Goal: Book appointment/travel/reservation

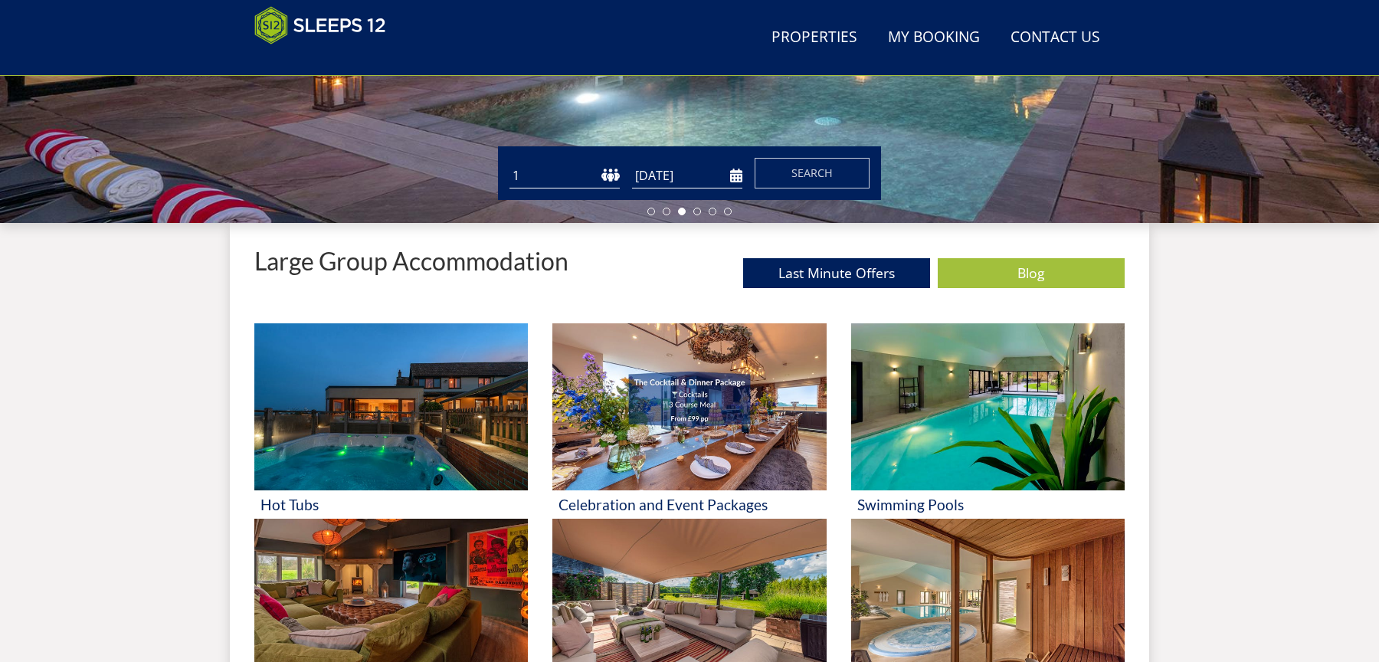
scroll to position [424, 0]
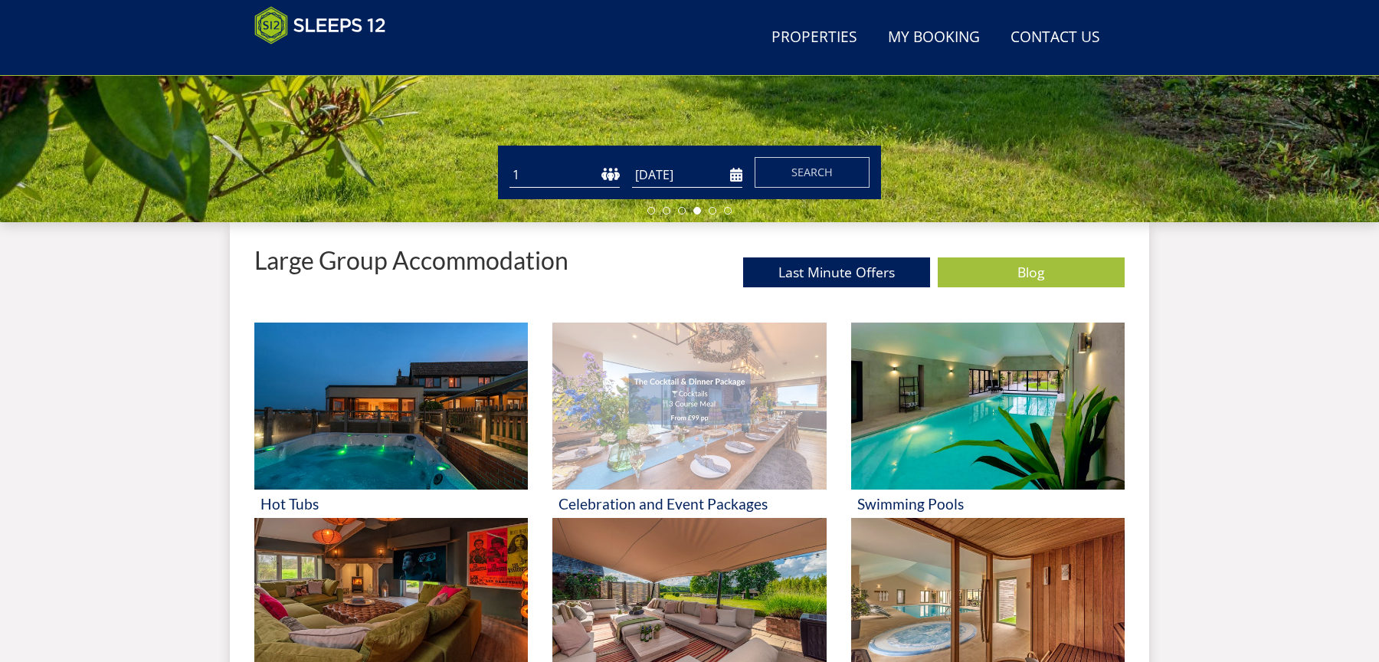
click at [671, 431] on img at bounding box center [689, 406] width 274 height 167
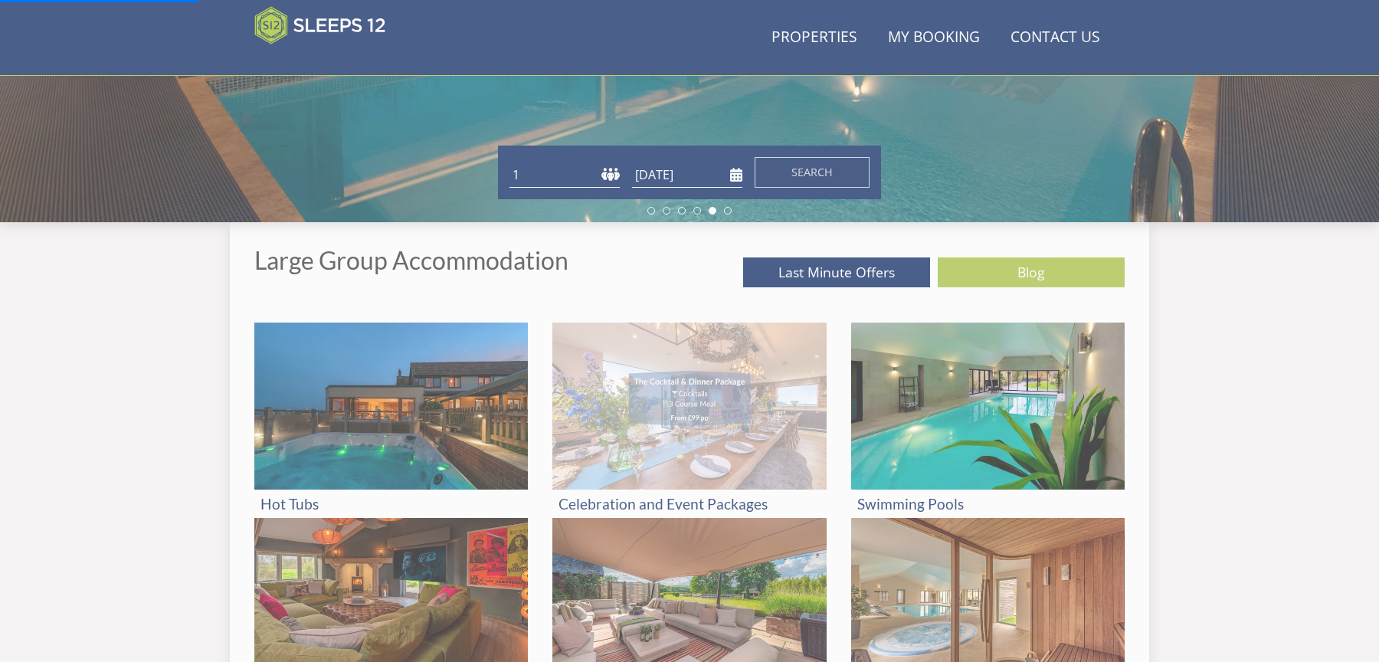
click at [755, 426] on img at bounding box center [689, 406] width 274 height 167
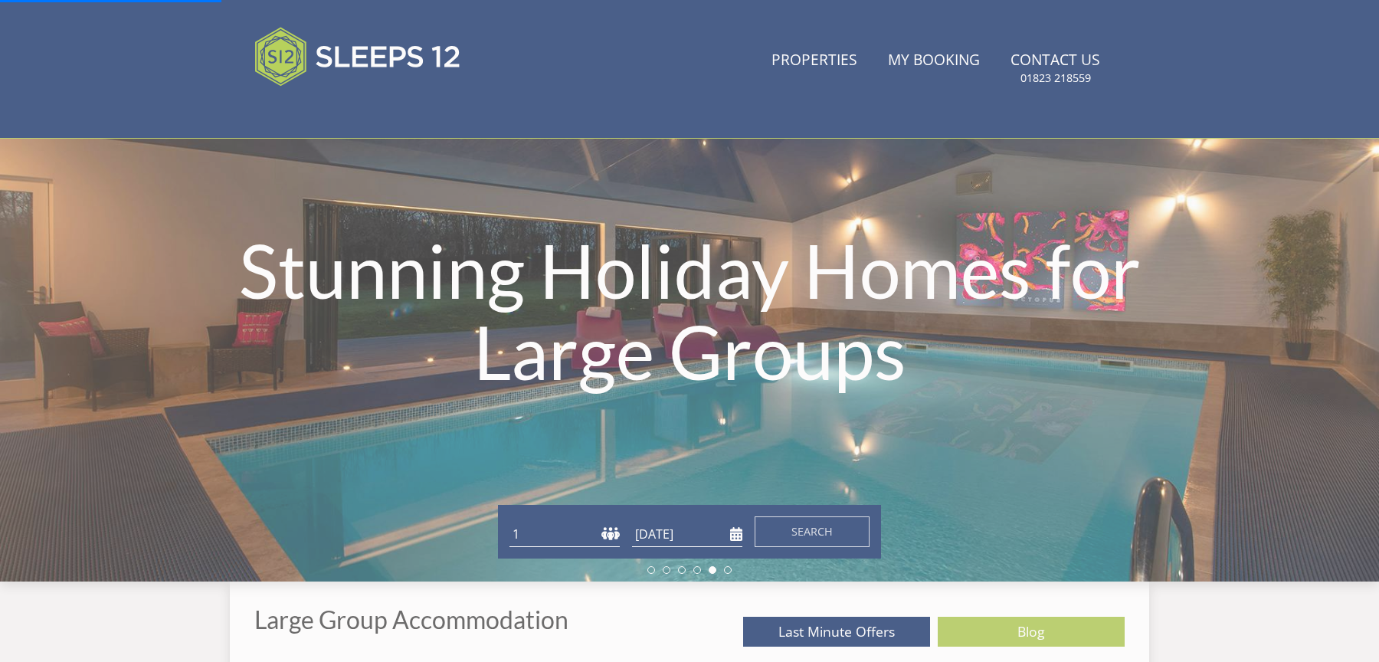
scroll to position [0, 0]
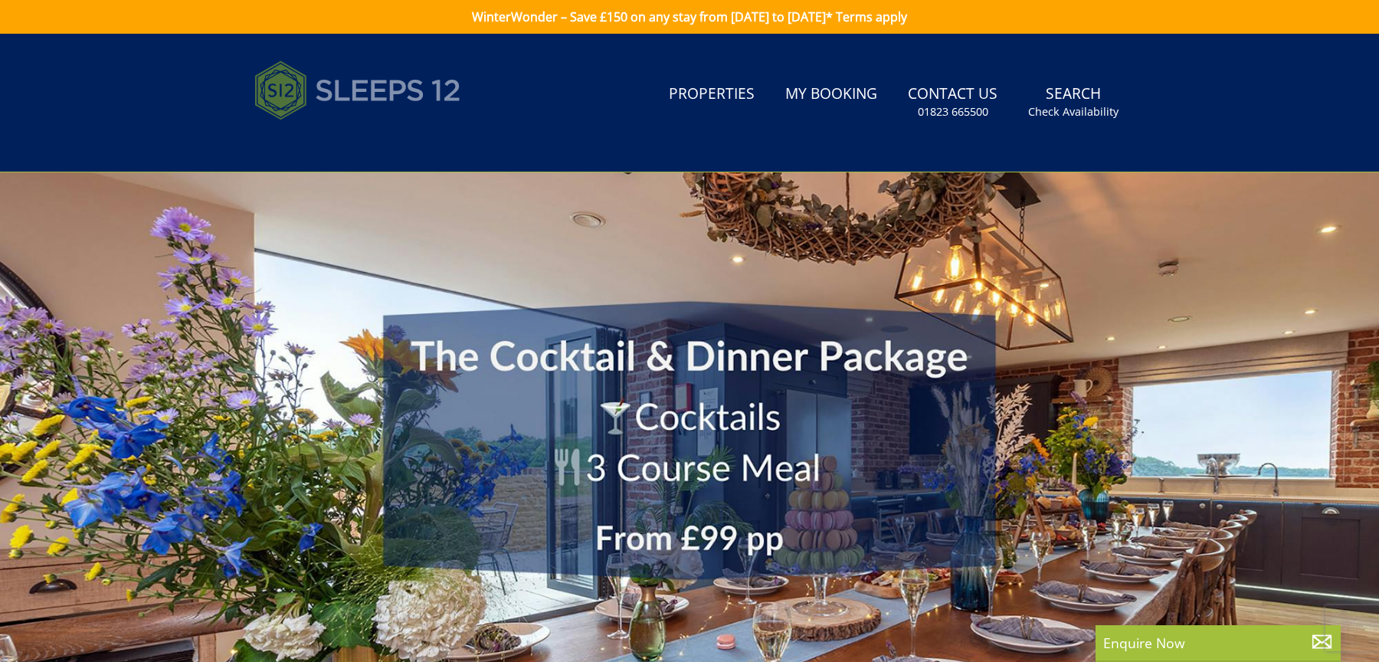
click at [398, 97] on img at bounding box center [357, 90] width 207 height 77
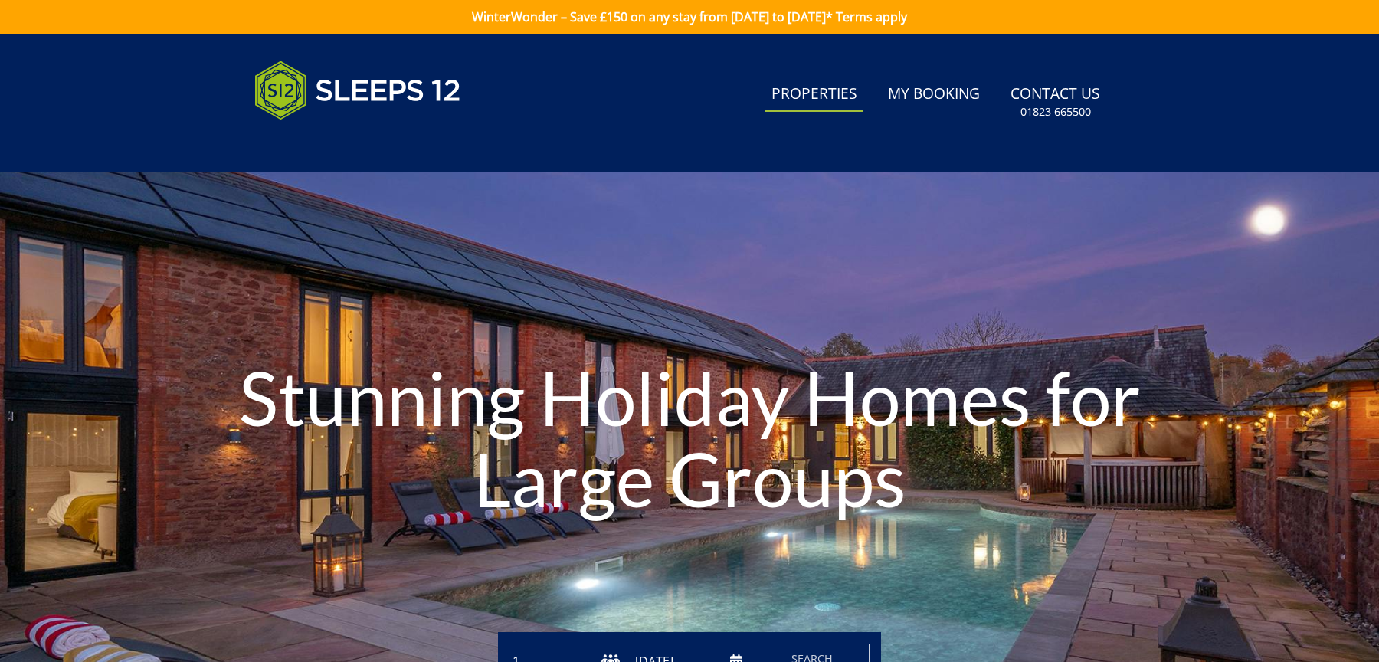
click at [822, 95] on link "Properties" at bounding box center [814, 94] width 98 height 34
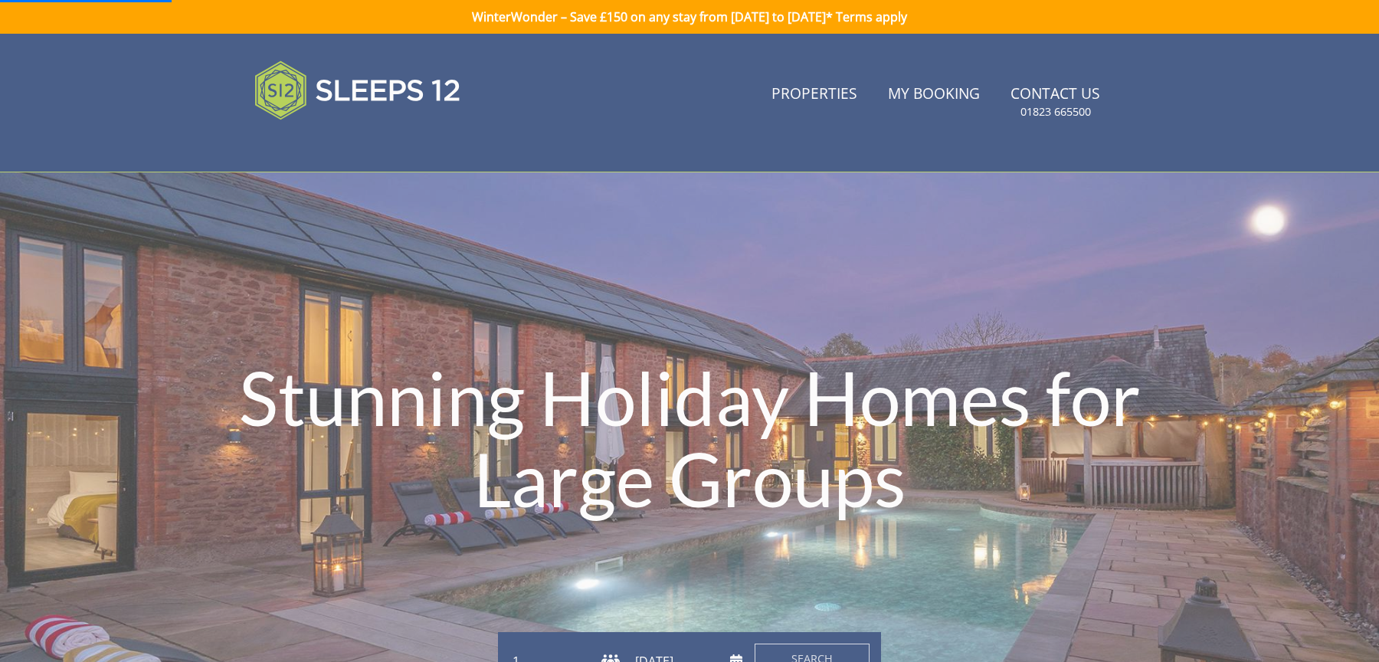
scroll to position [91, 0]
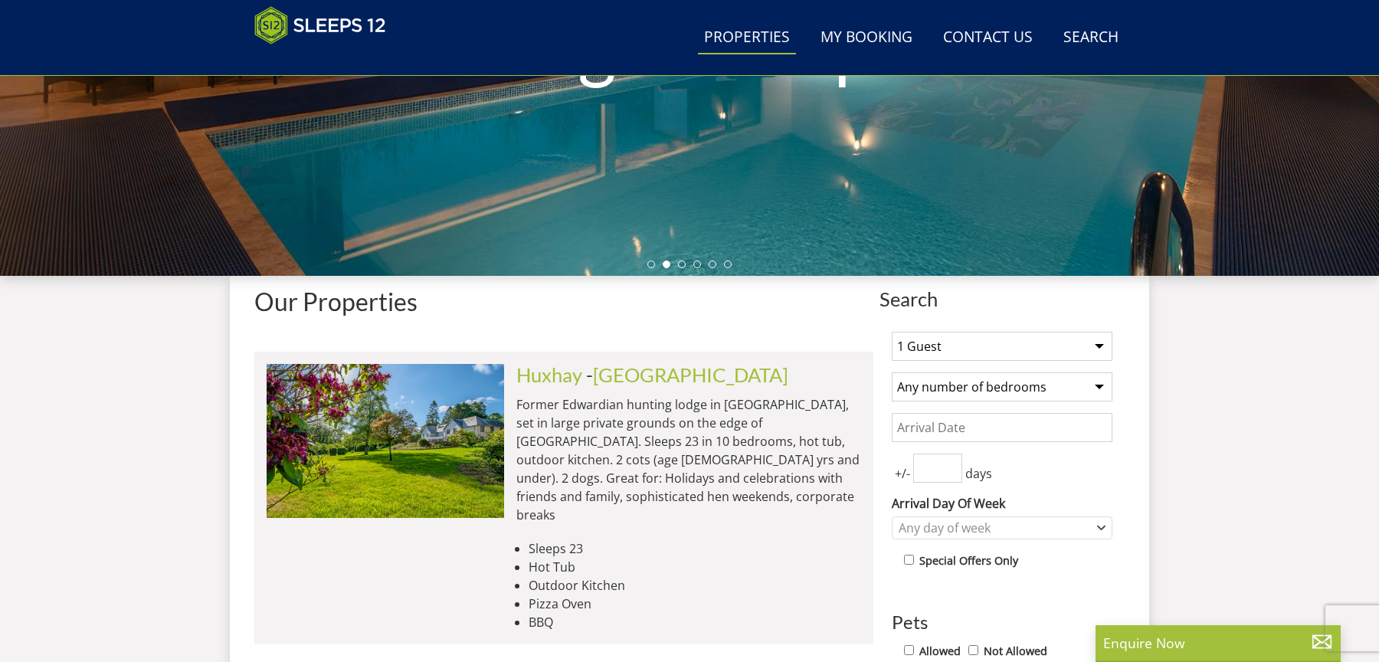
scroll to position [407, 0]
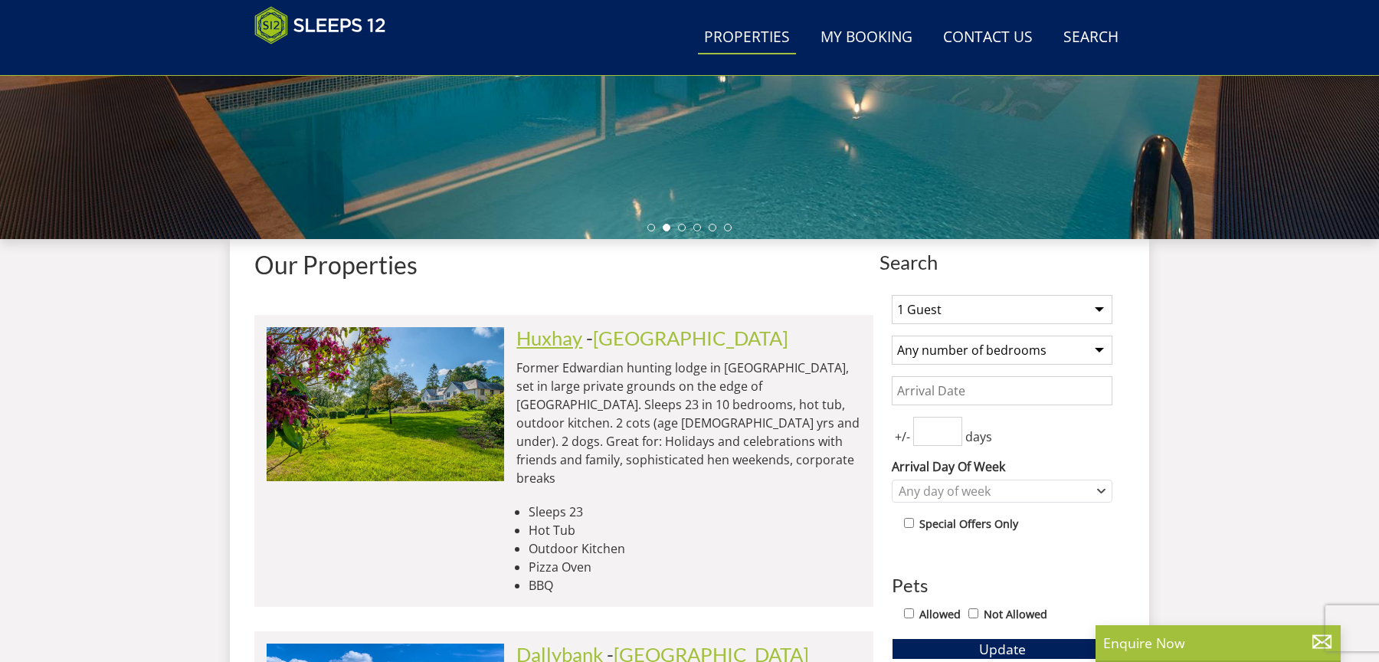
click at [539, 340] on link "Huxhay" at bounding box center [549, 337] width 66 height 23
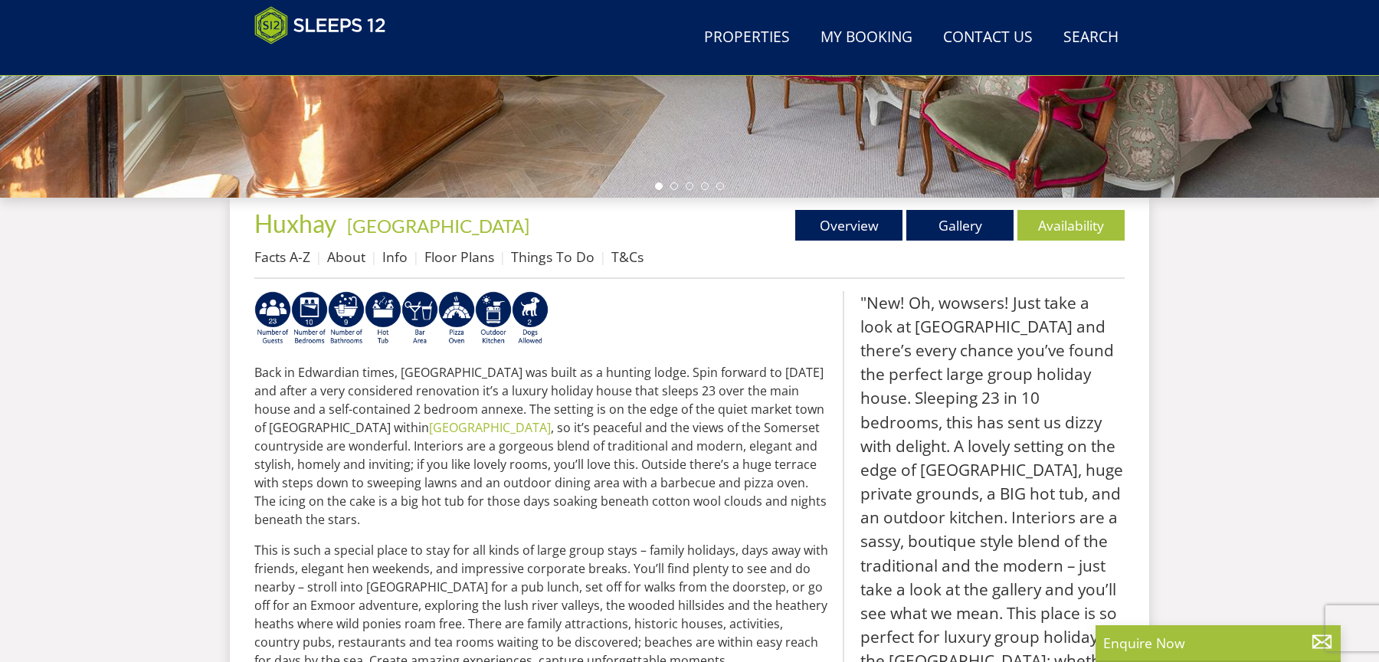
scroll to position [1223, 0]
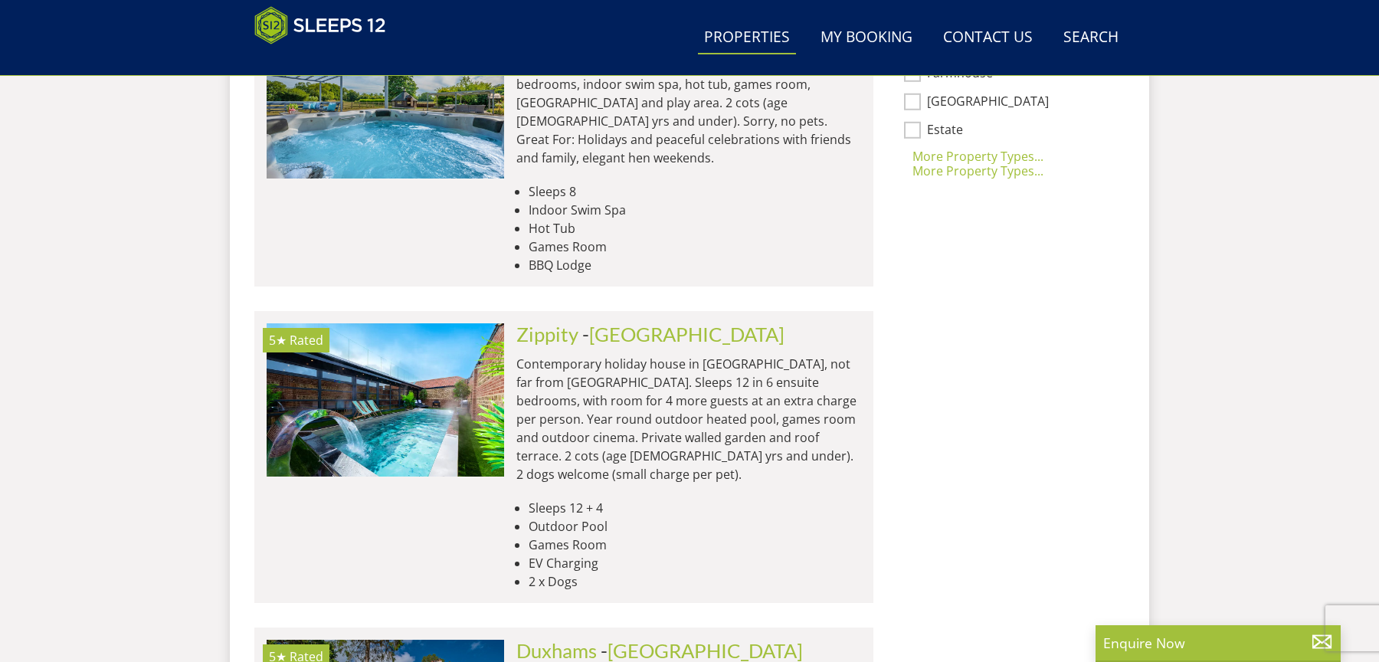
scroll to position [1427, 0]
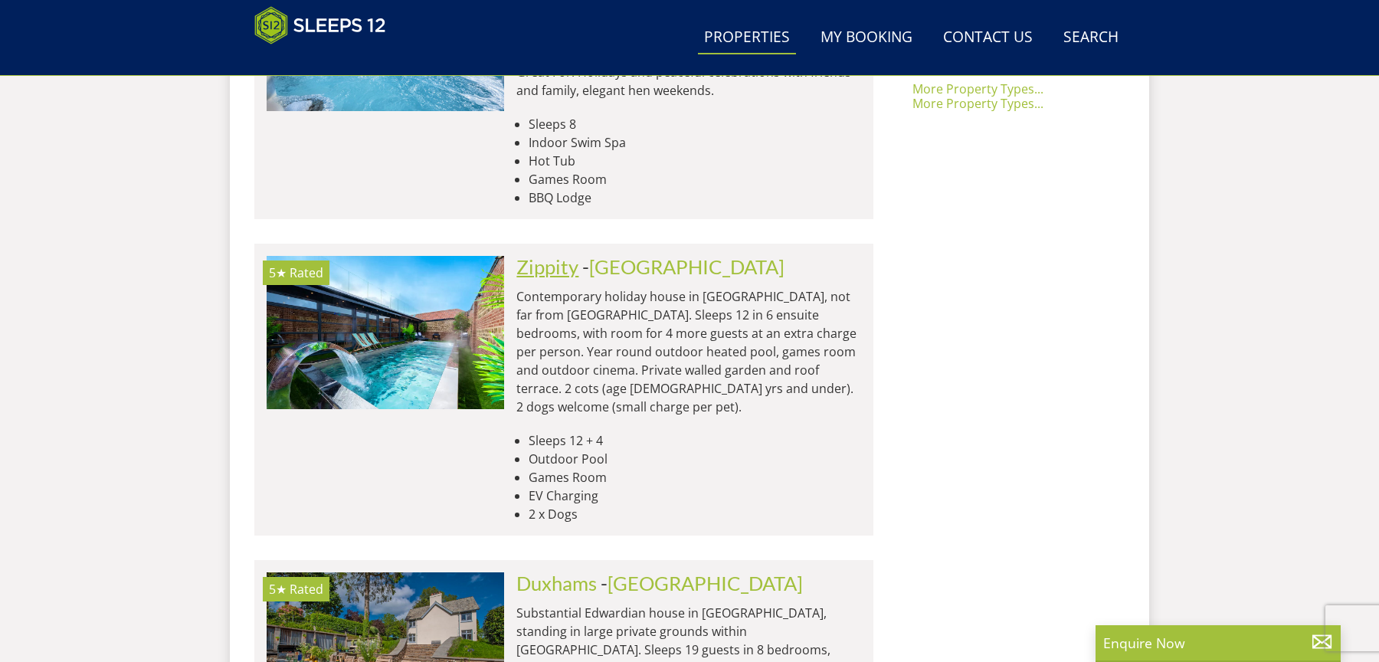
click at [545, 255] on link "Zippity" at bounding box center [547, 266] width 62 height 23
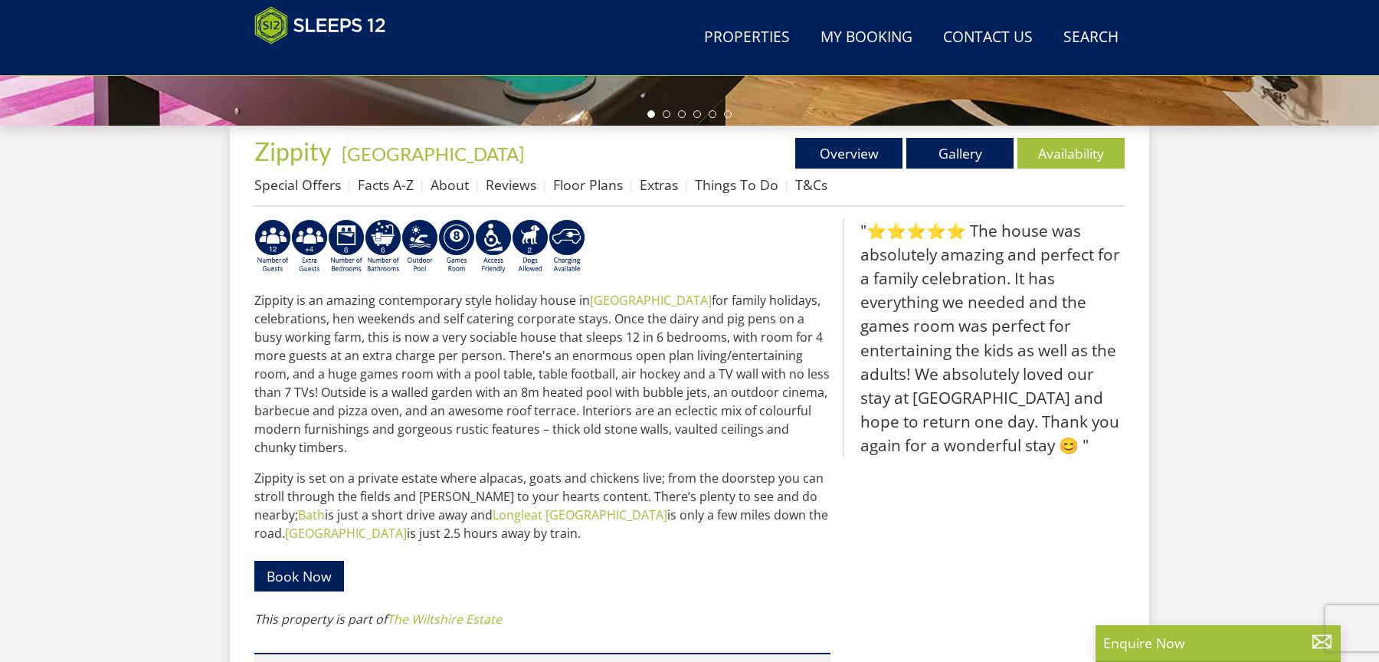
scroll to position [519, 0]
click at [653, 188] on link "Extras" at bounding box center [659, 185] width 38 height 18
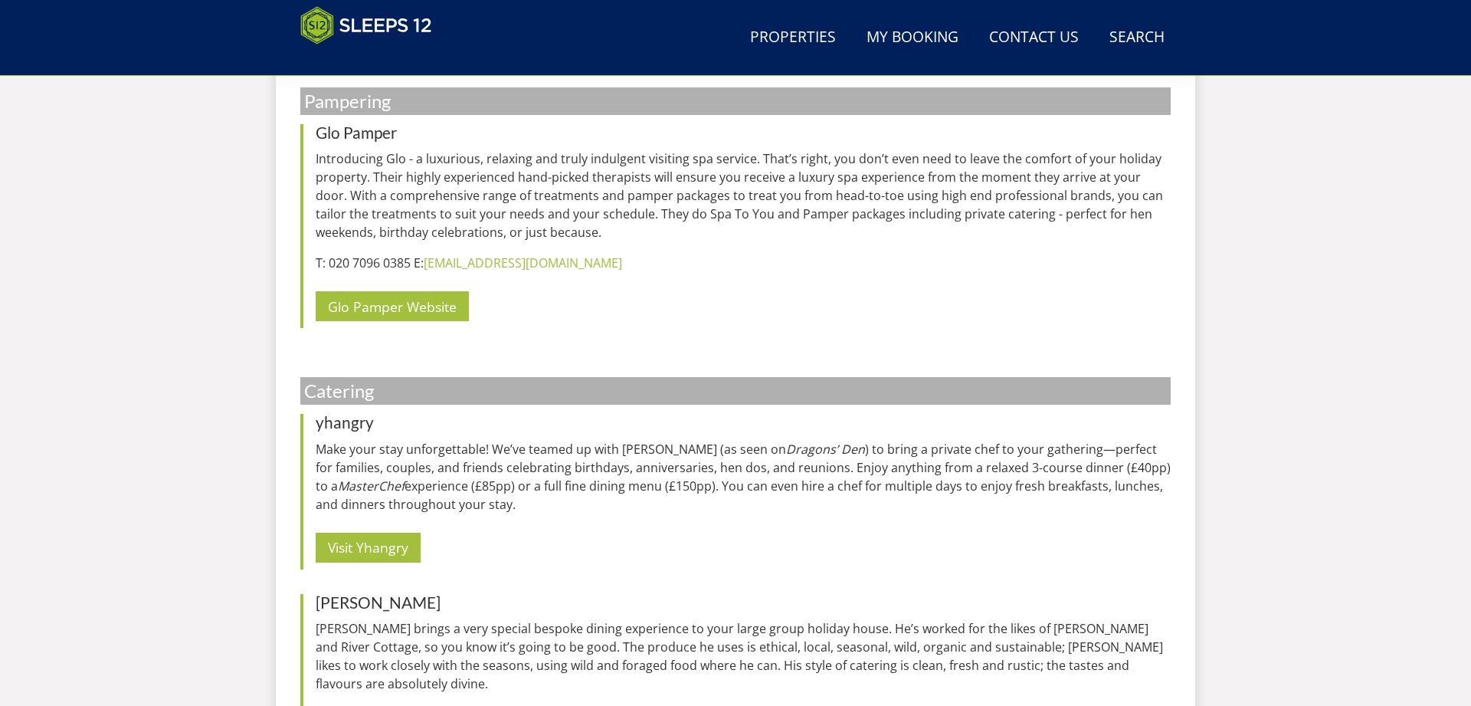
scroll to position [1605, 0]
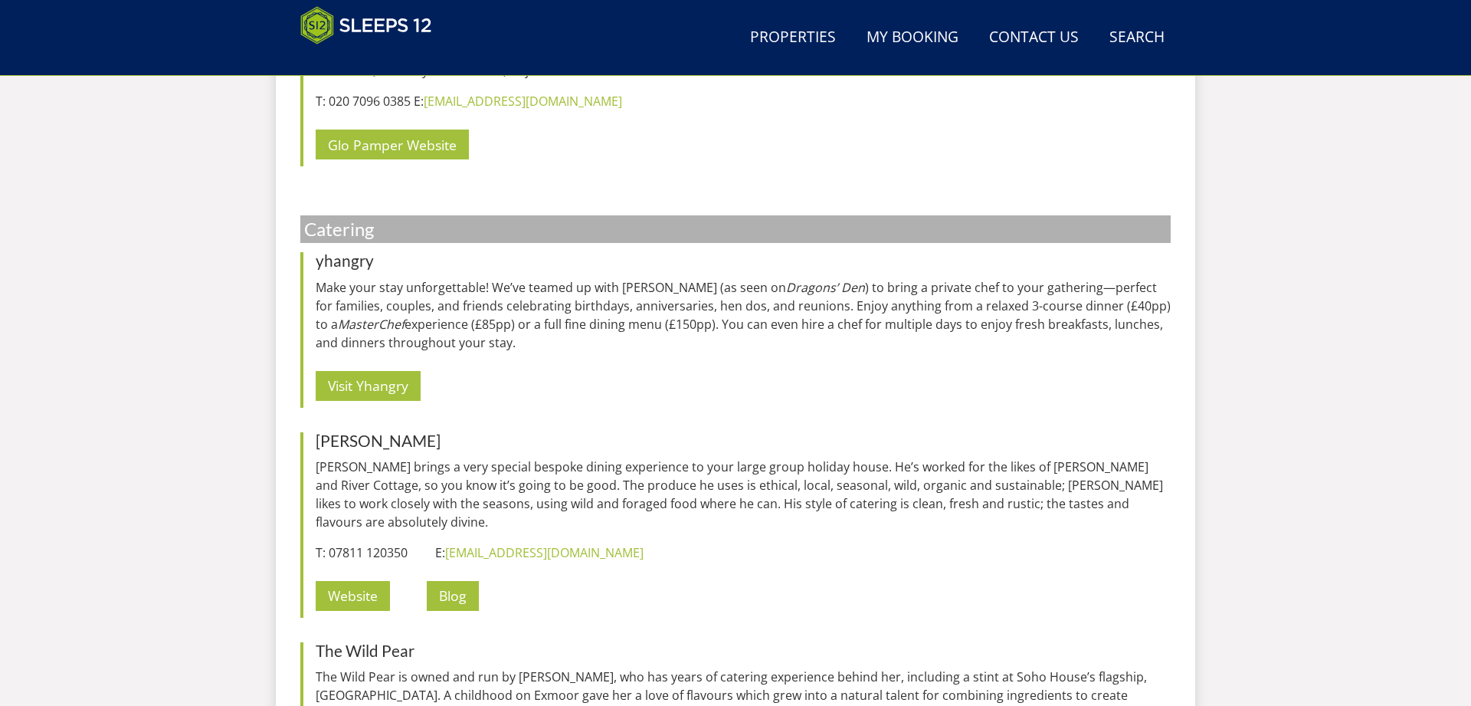
click at [582, 323] on p "Make your stay unforgettable! We’ve teamed up with yhangry (as seen on Dragons’…" at bounding box center [743, 315] width 855 height 74
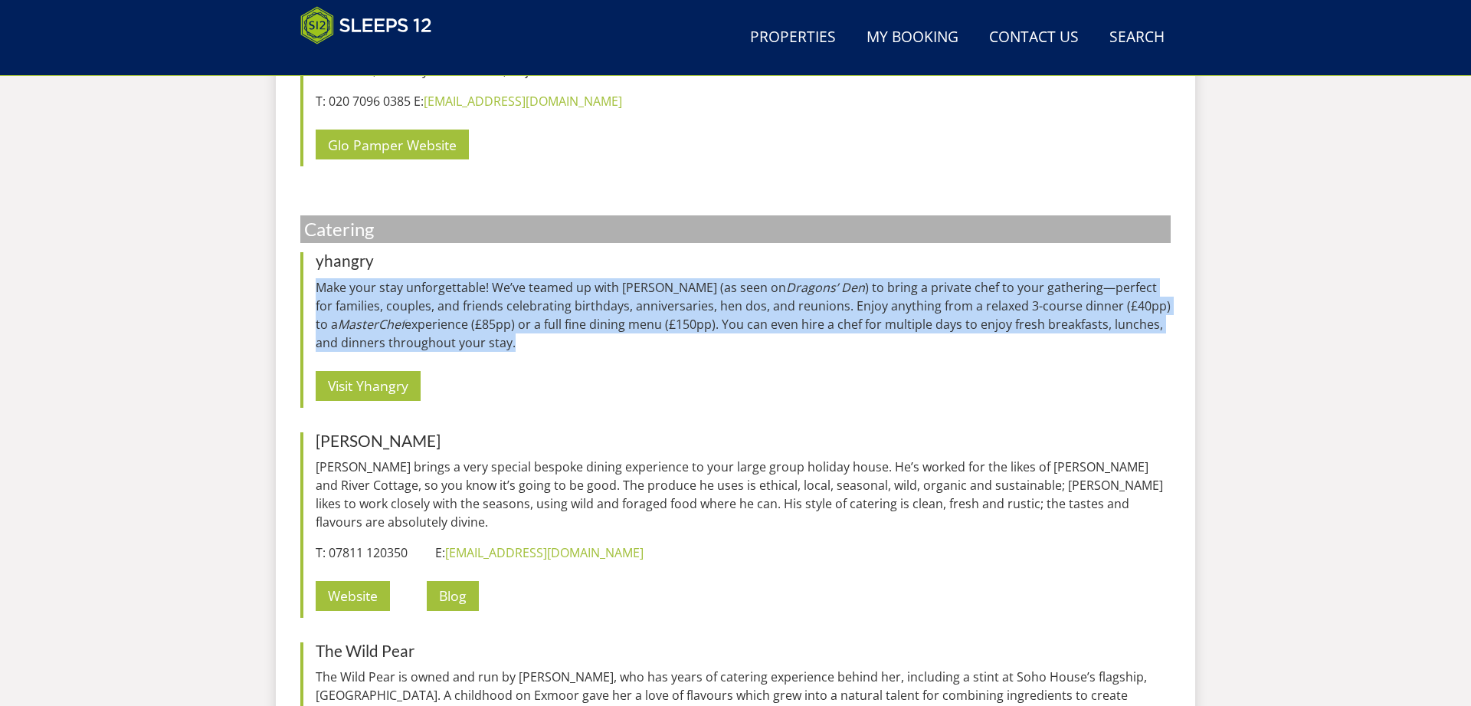
click at [582, 323] on p "Make your stay unforgettable! We’ve teamed up with yhangry (as seen on Dragons’…" at bounding box center [743, 315] width 855 height 74
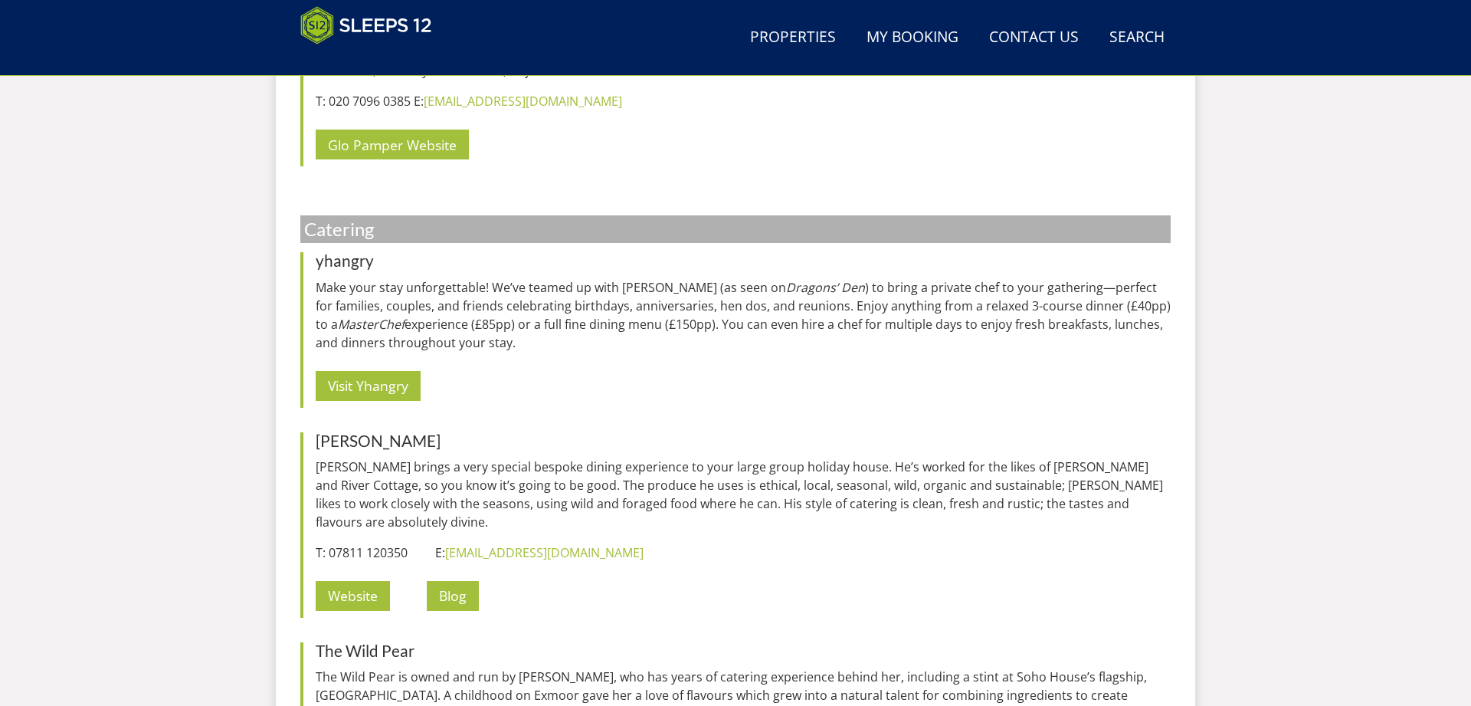
click at [550, 392] on p "Visit Yhangry" at bounding box center [743, 386] width 855 height 44
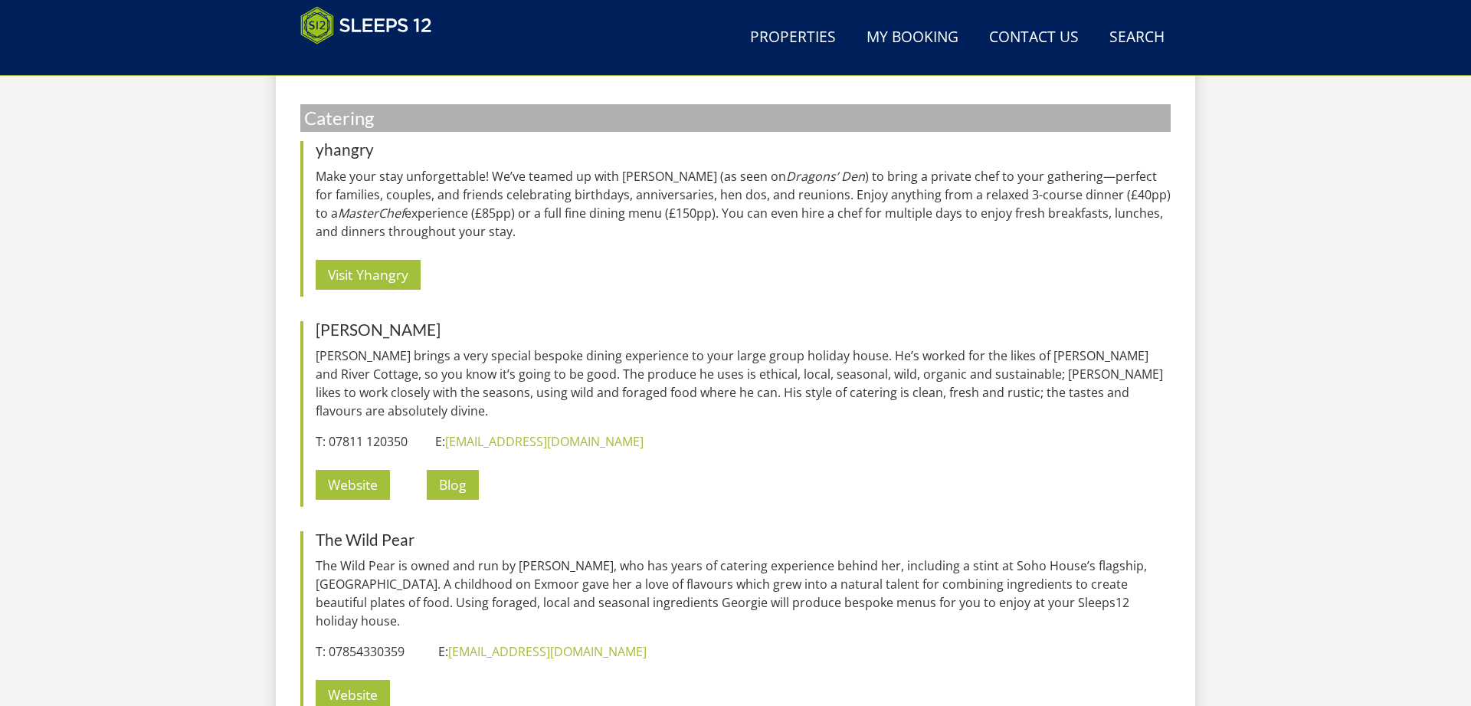
scroll to position [1746, 0]
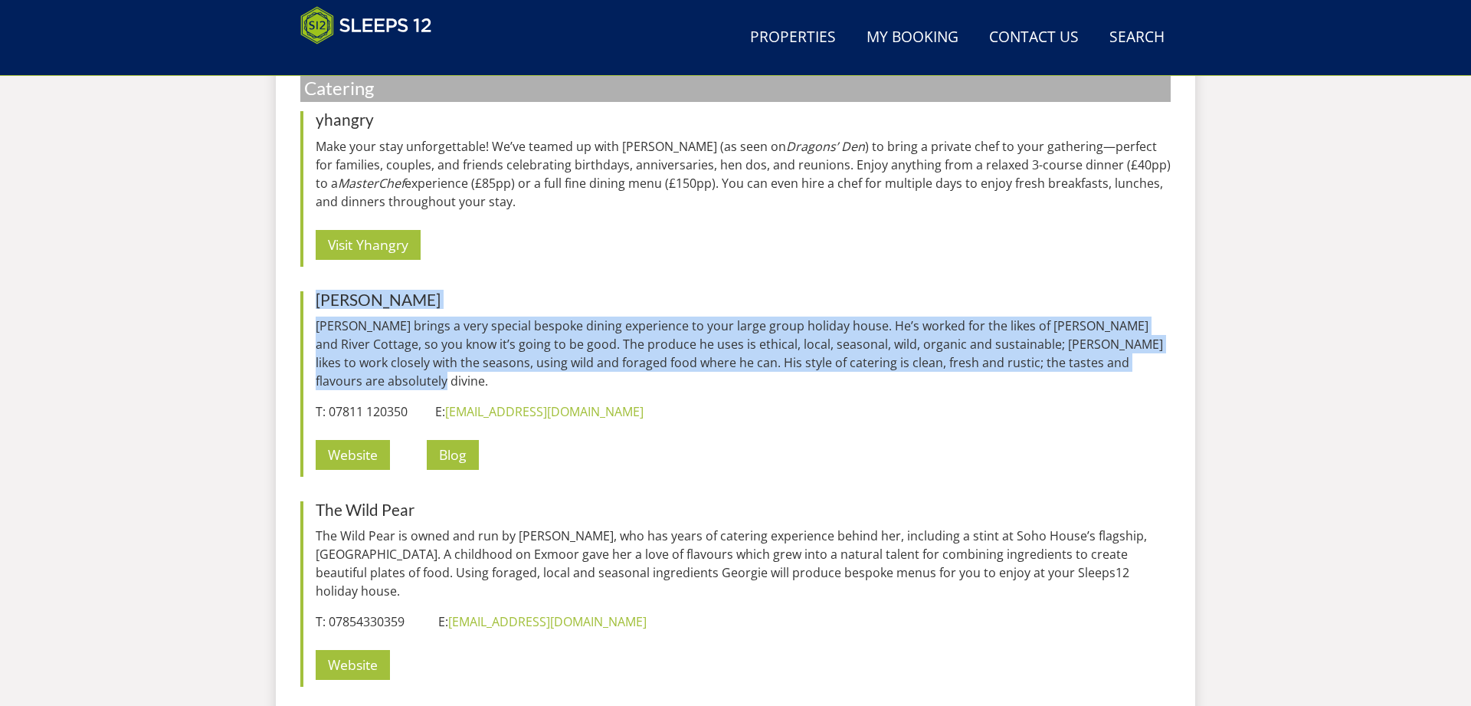
drag, startPoint x: 394, startPoint y: 288, endPoint x: 405, endPoint y: 388, distance: 100.3
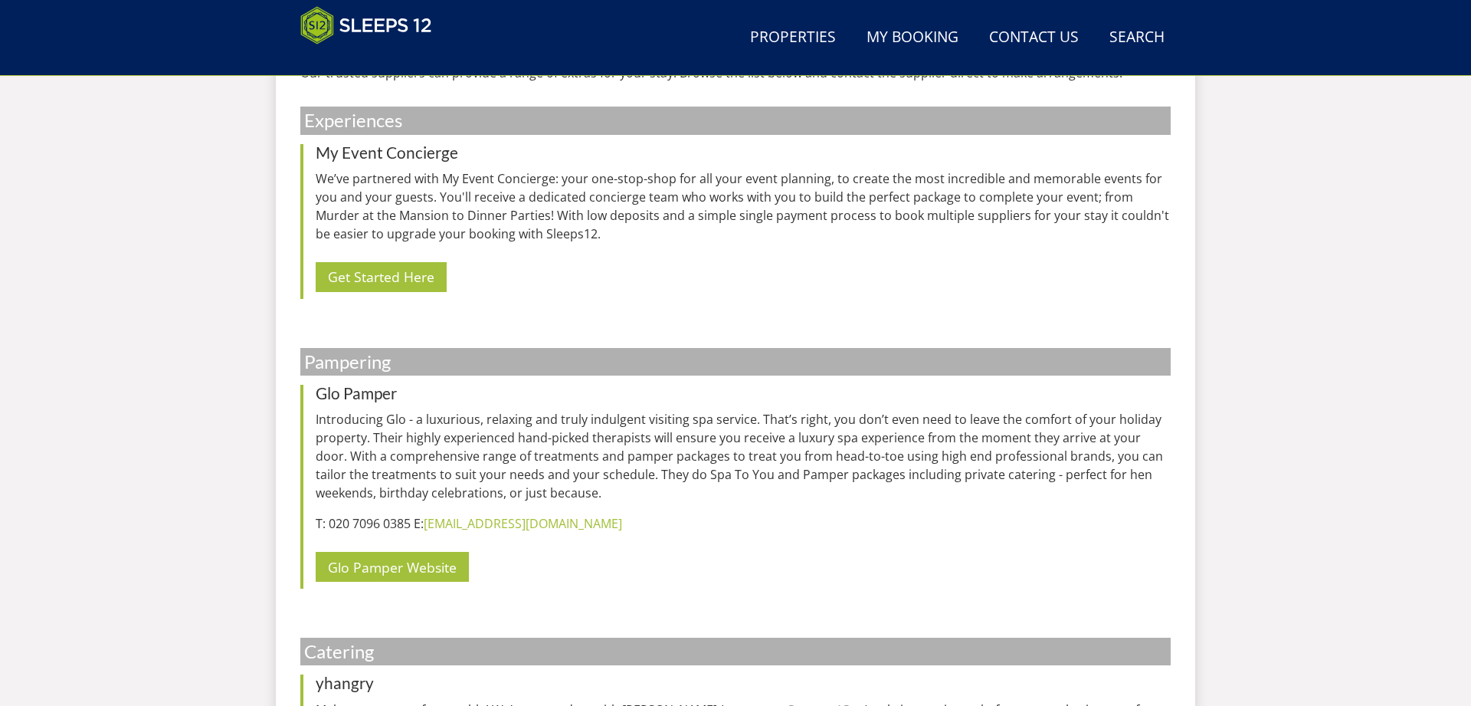
scroll to position [1115, 0]
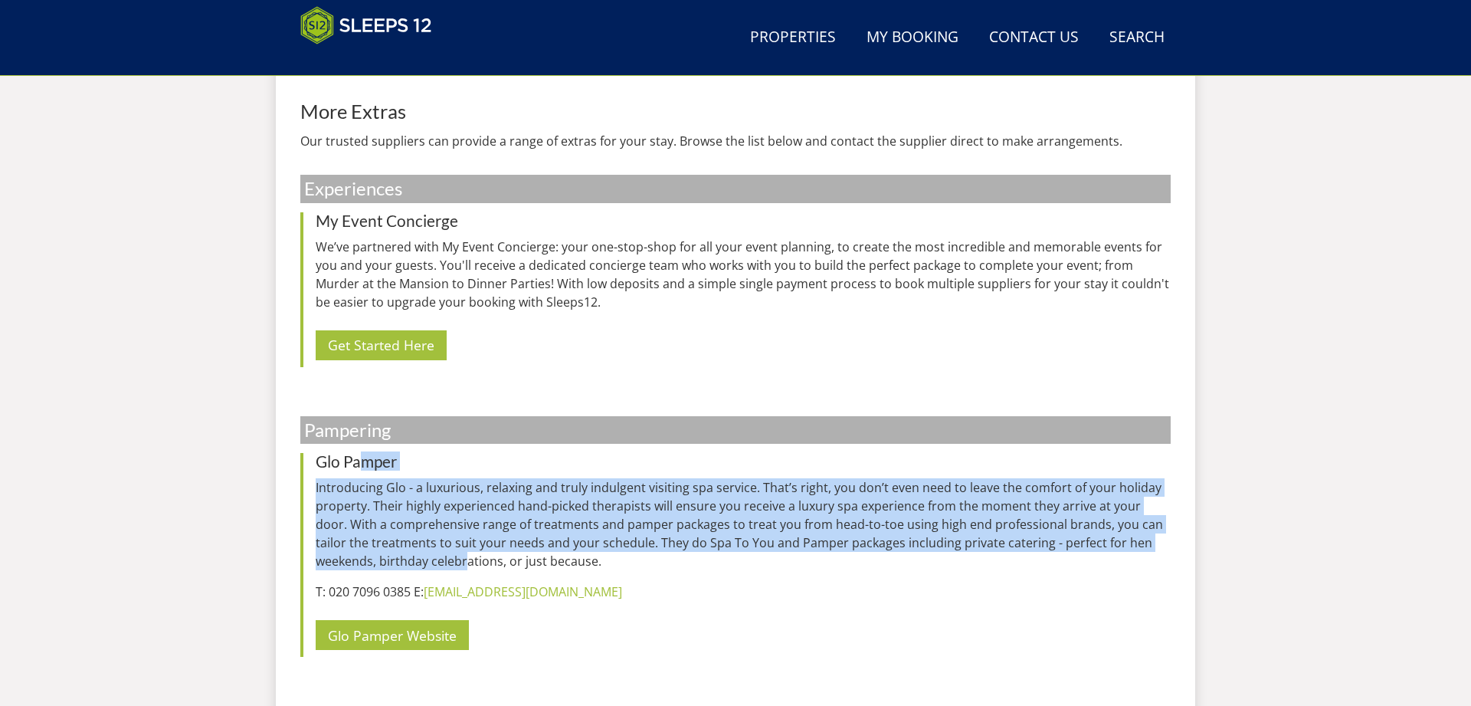
drag, startPoint x: 363, startPoint y: 456, endPoint x: 405, endPoint y: 572, distance: 122.9
click at [405, 529] on div "[PERSON_NAME] Introducing Glo - a luxurious, relaxing and truly indulgent visit…" at bounding box center [735, 555] width 870 height 204
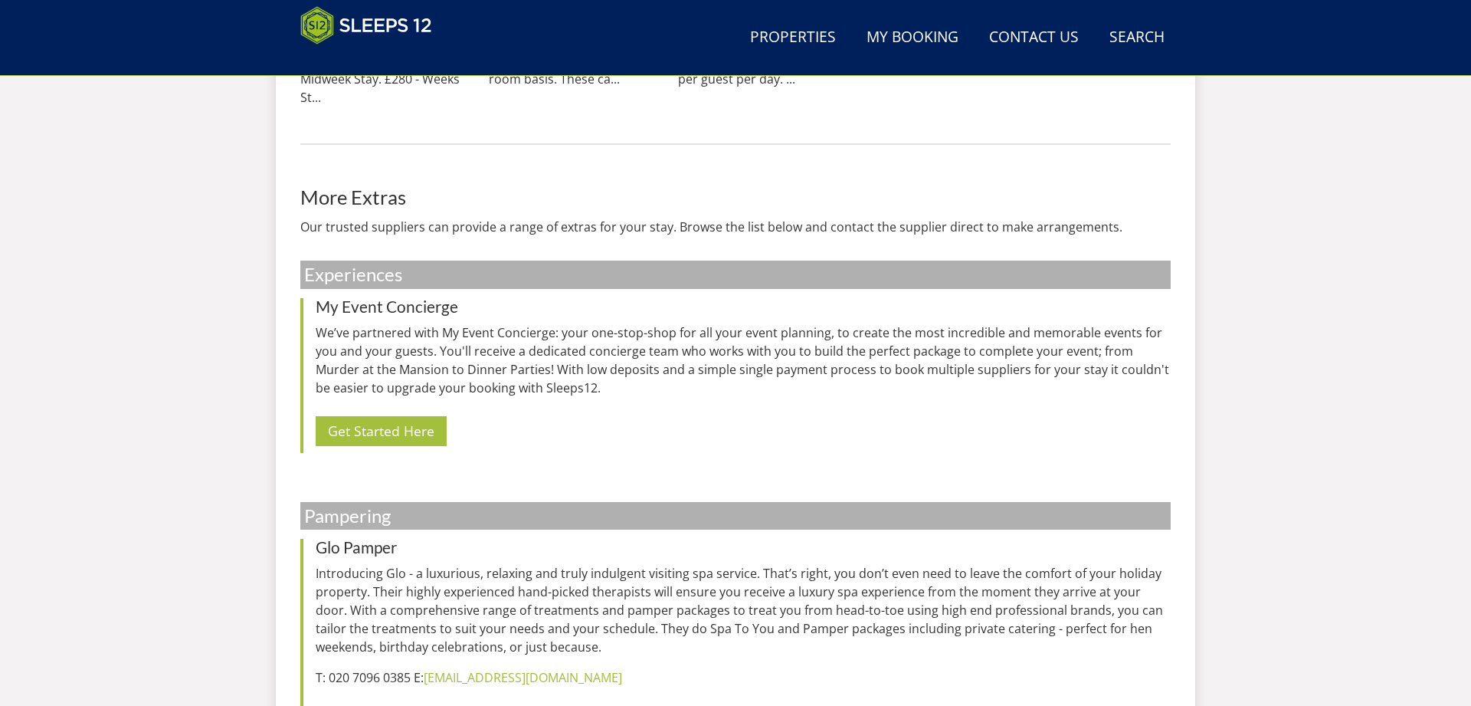
scroll to position [998, 0]
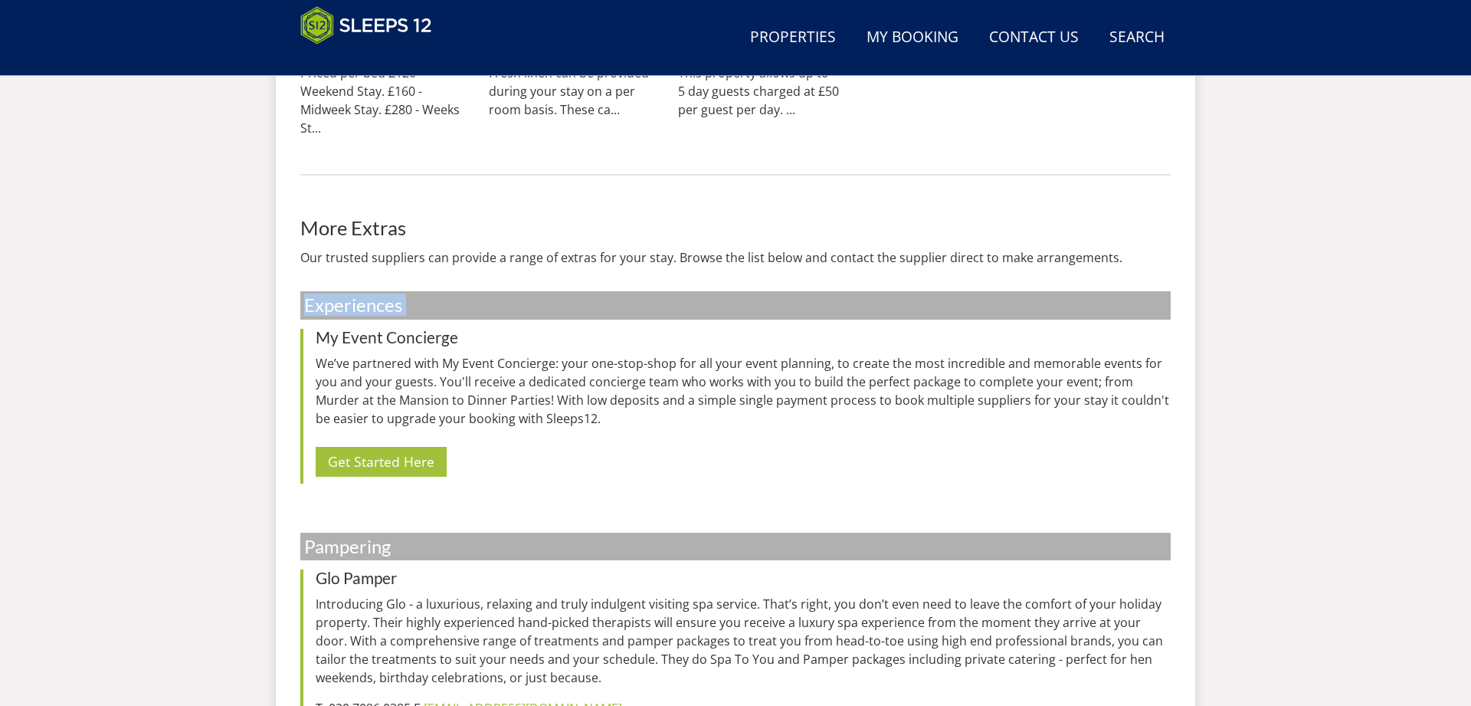
drag, startPoint x: 315, startPoint y: 288, endPoint x: 365, endPoint y: 327, distance: 63.9
click at [365, 329] on h3 "My Event Concierge" at bounding box center [743, 338] width 855 height 18
drag, startPoint x: 415, startPoint y: 311, endPoint x: 296, endPoint y: 310, distance: 118.8
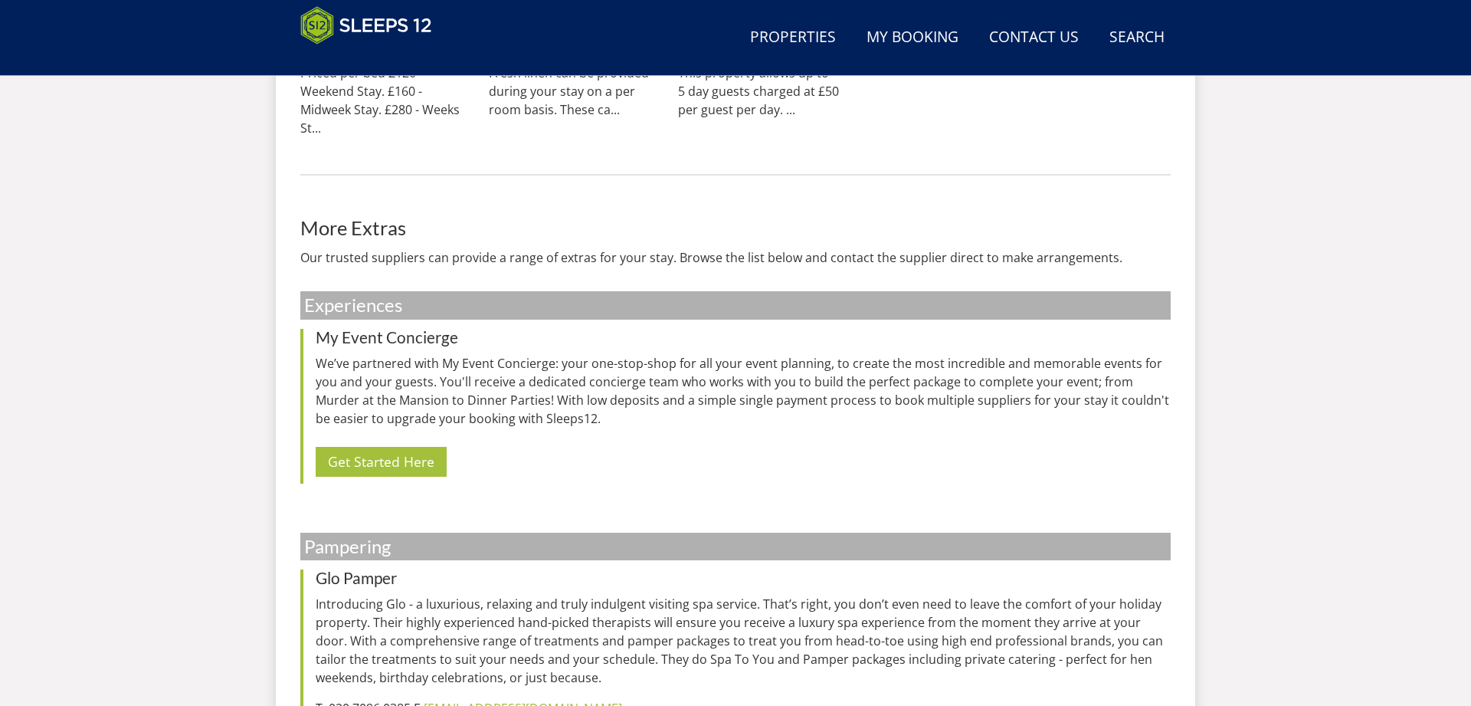
click at [407, 372] on p "We’ve partnered with My Event Concierge: your one-stop-shop for all your event …" at bounding box center [743, 391] width 855 height 74
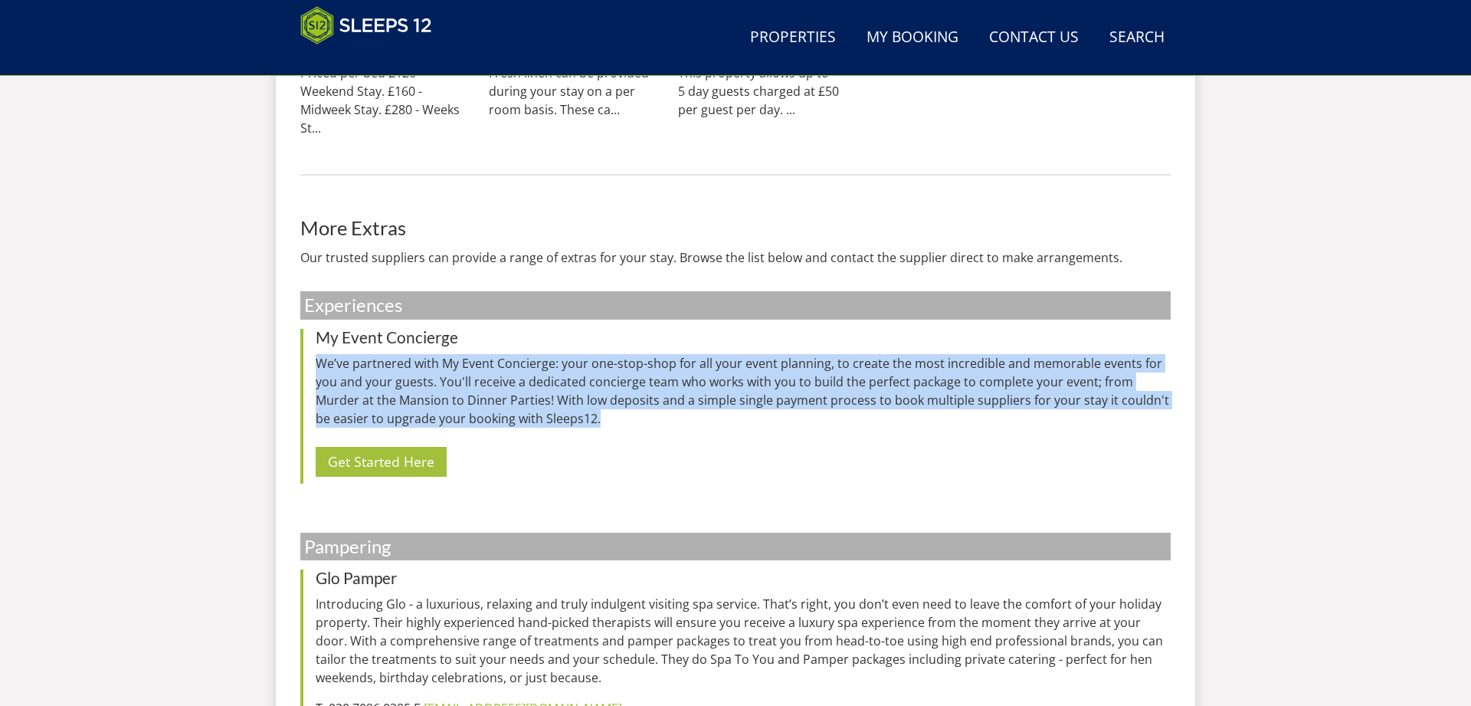
click at [407, 372] on p "We’ve partnered with My Event Concierge: your one-stop-shop for all your event …" at bounding box center [743, 391] width 855 height 74
click at [414, 394] on p "We’ve partnered with My Event Concierge: your one-stop-shop for all your event …" at bounding box center [743, 391] width 855 height 74
